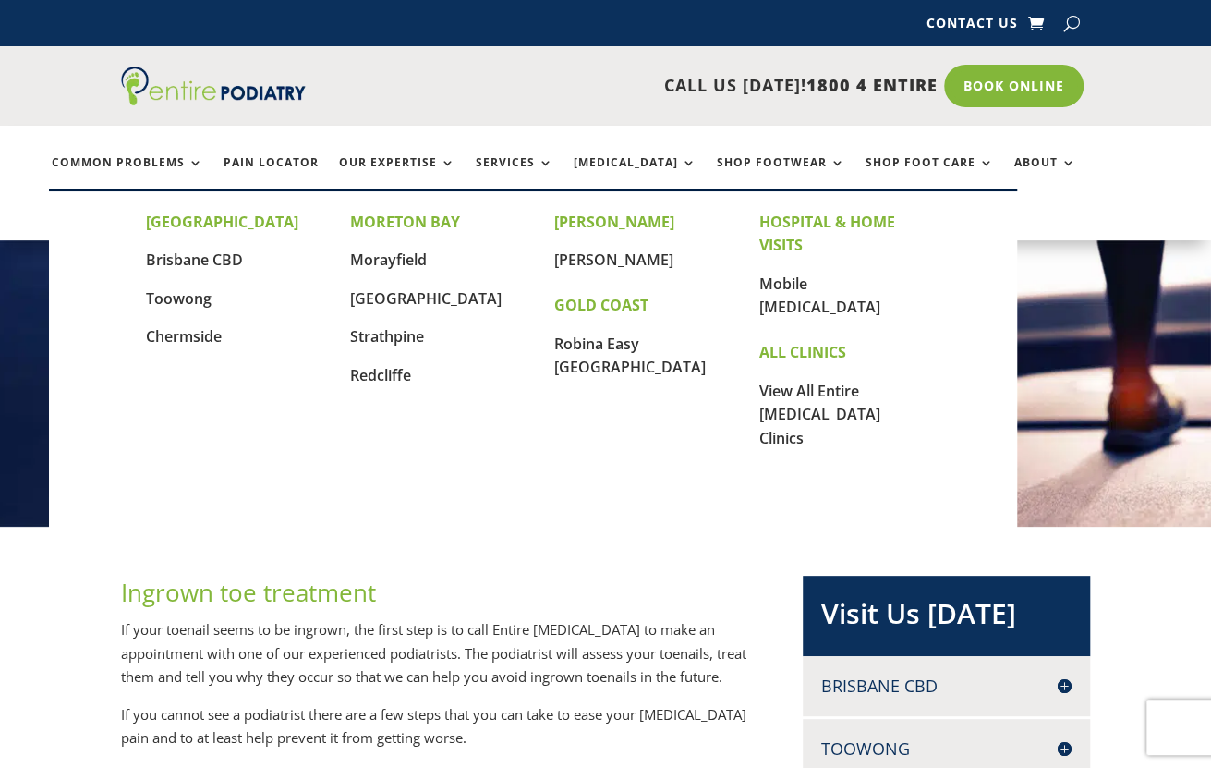
click at [144, 201] on link "Locations" at bounding box center [98, 221] width 92 height 40
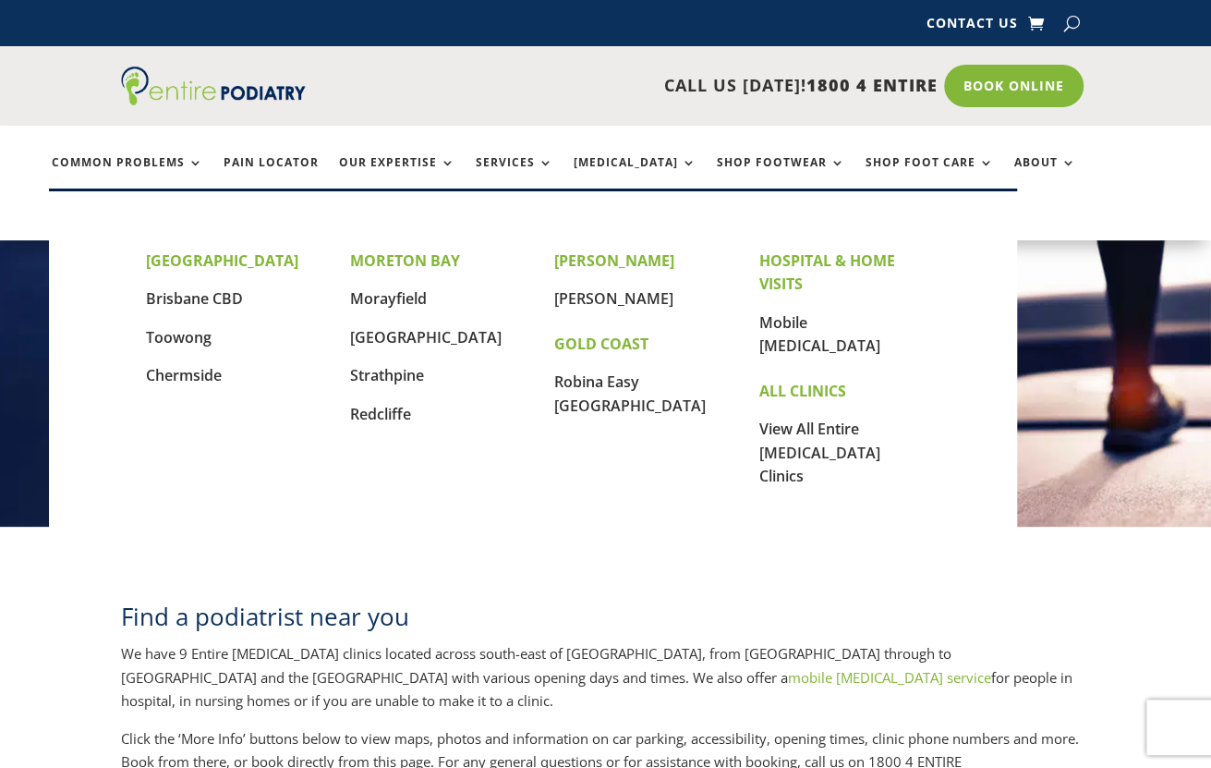
click at [144, 201] on link "Locations" at bounding box center [98, 221] width 92 height 40
